Goal: Transaction & Acquisition: Download file/media

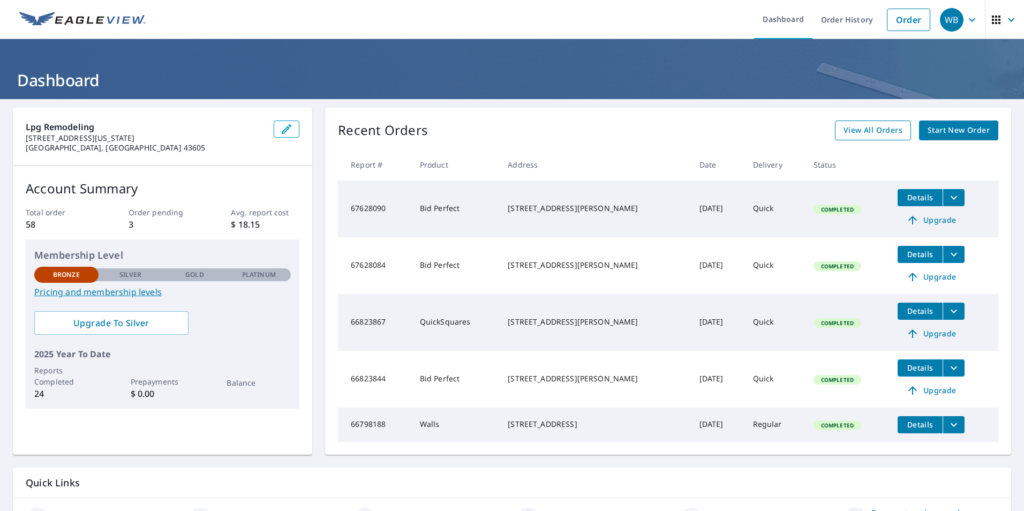
click at [872, 132] on span "View All Orders" at bounding box center [873, 130] width 59 height 13
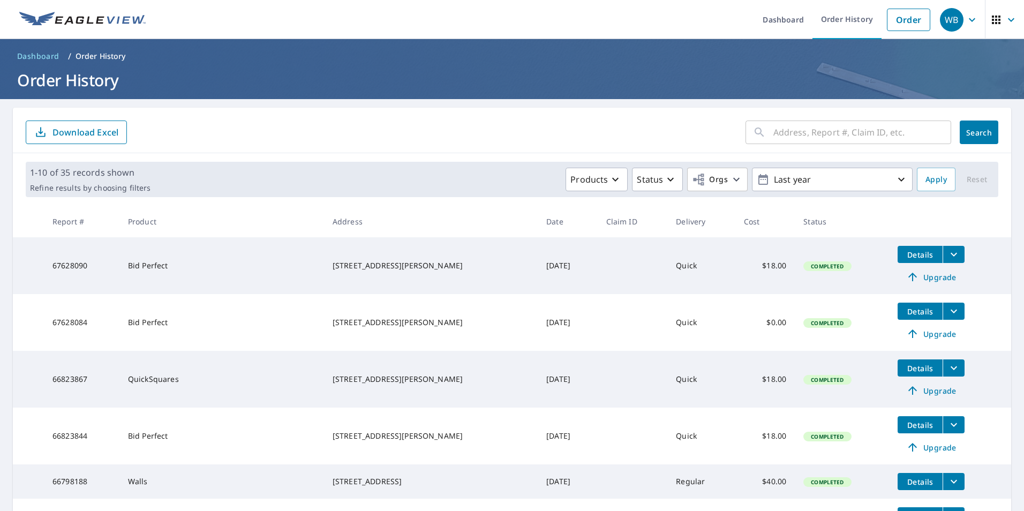
click at [948, 311] on icon "filesDropdownBtn-67628084" at bounding box center [954, 311] width 13 height 13
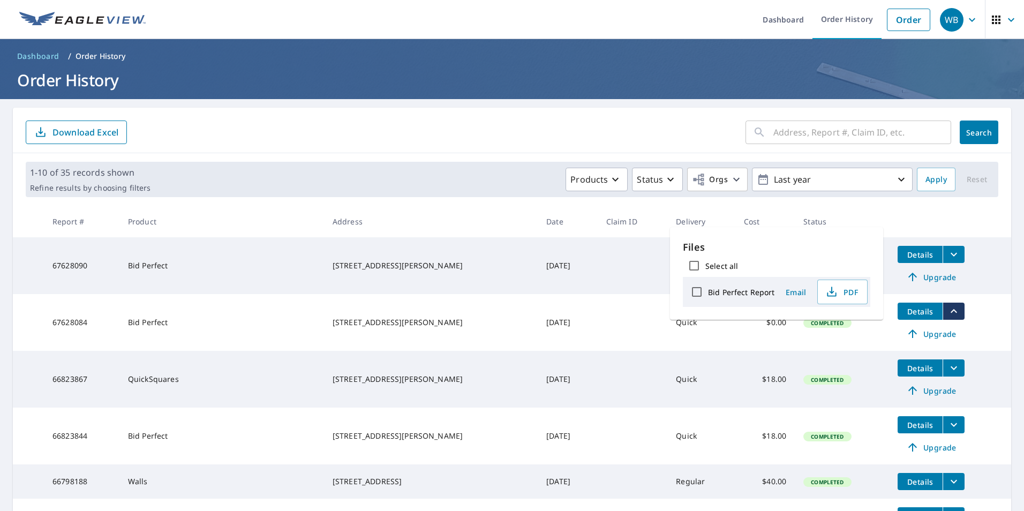
click at [697, 294] on input "Bid Perfect Report" at bounding box center [697, 292] width 23 height 23
checkbox input "true"
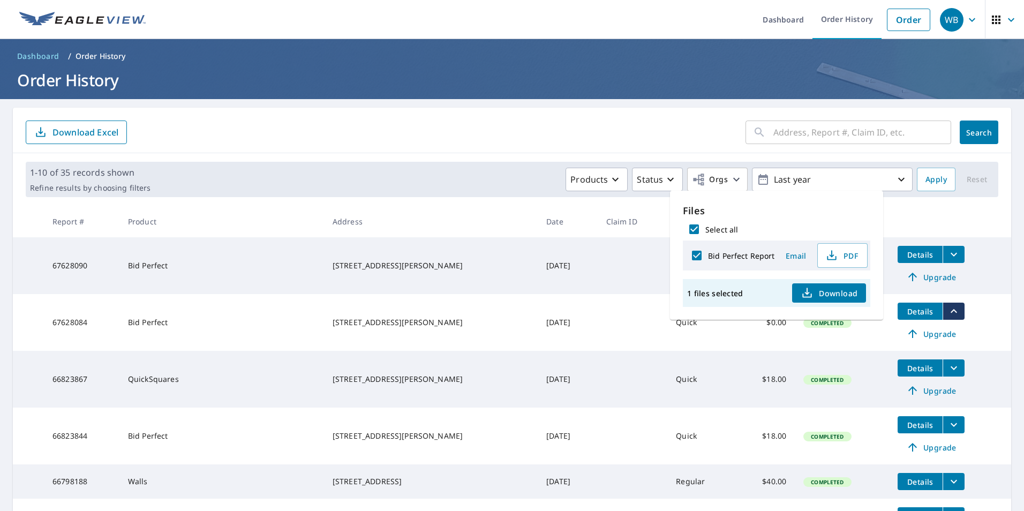
click at [829, 292] on span "Download" at bounding box center [829, 293] width 57 height 13
click at [578, 132] on form "​ Search Download Excel" at bounding box center [512, 133] width 973 height 24
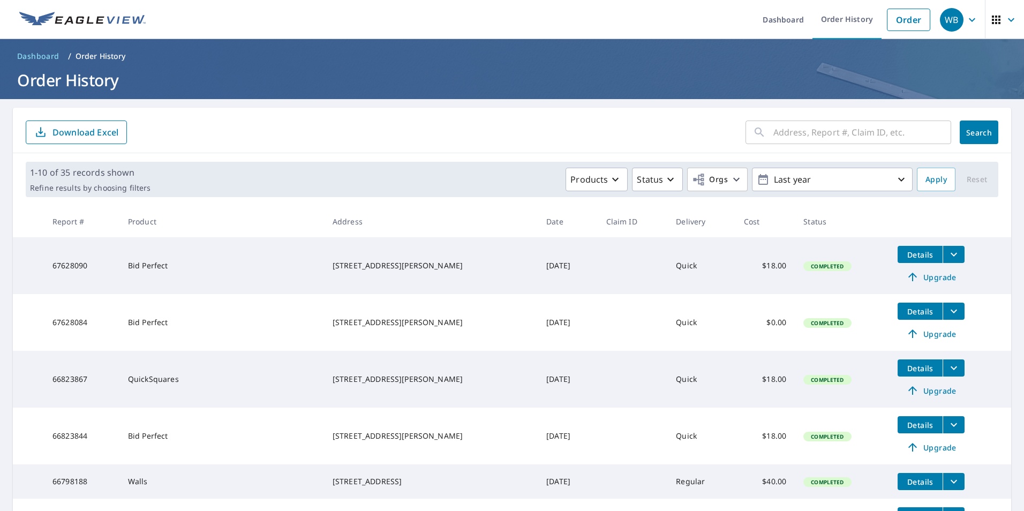
click at [948, 313] on icon "filesDropdownBtn-67628084" at bounding box center [954, 311] width 13 height 13
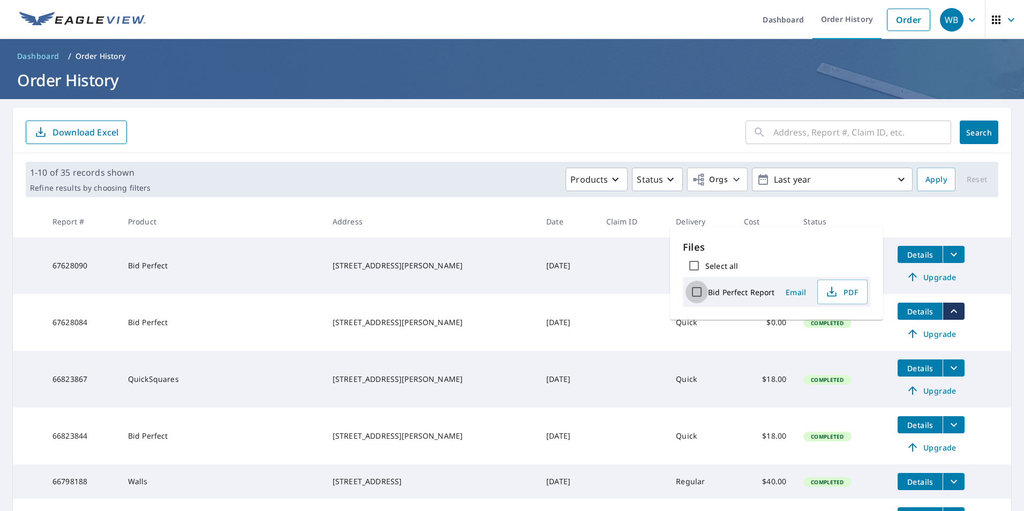
click at [699, 289] on input "Bid Perfect Report" at bounding box center [697, 292] width 23 height 23
checkbox input "true"
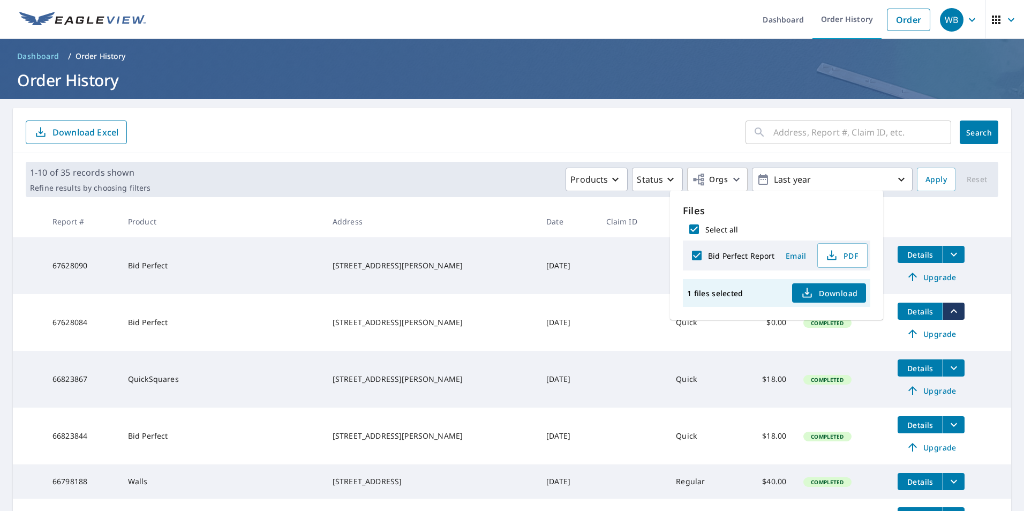
click at [820, 295] on span "Download" at bounding box center [829, 293] width 57 height 13
click at [527, 128] on form "​ Search Download Excel" at bounding box center [512, 133] width 973 height 24
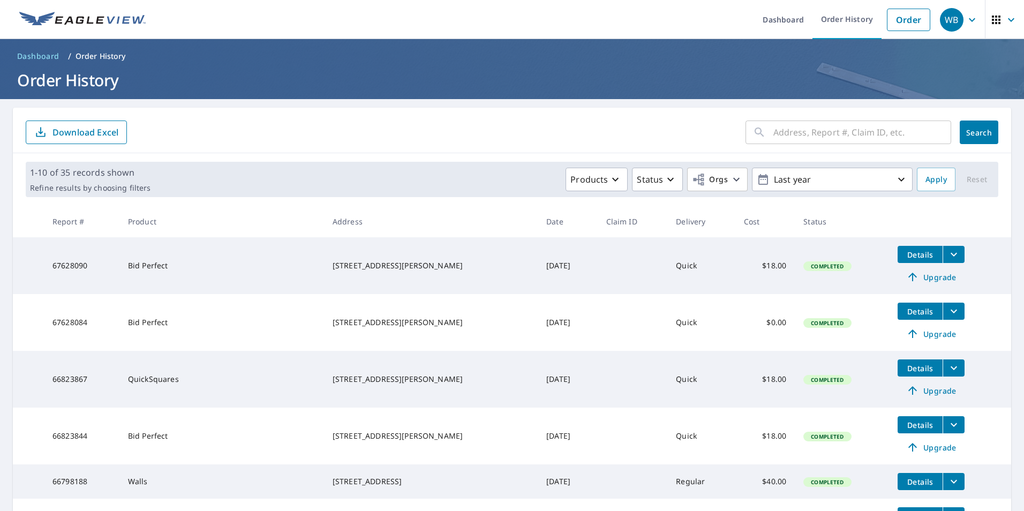
click at [948, 311] on icon "filesDropdownBtn-67628084" at bounding box center [954, 311] width 13 height 13
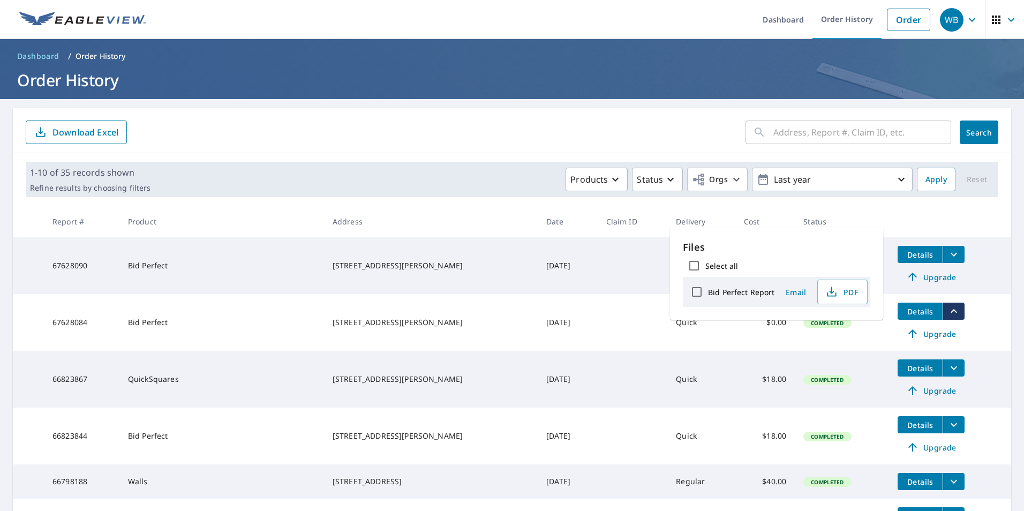
click at [948, 311] on icon "filesDropdownBtn-67628084" at bounding box center [954, 311] width 13 height 13
